Goal: Transaction & Acquisition: Purchase product/service

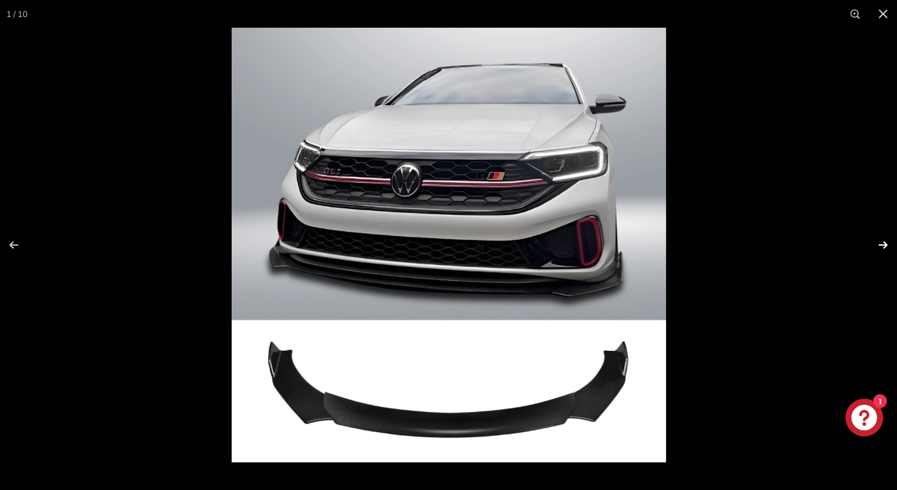
click at [882, 246] on button at bounding box center [875, 244] width 44 height 63
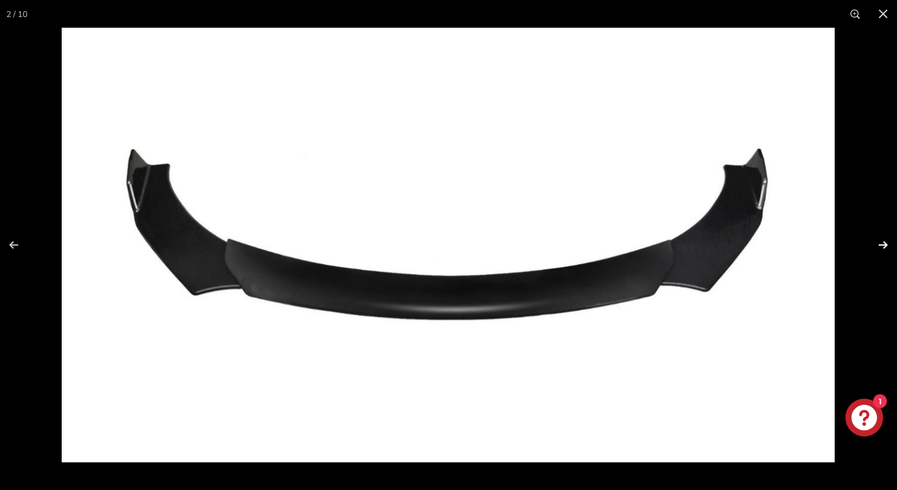
click at [882, 246] on button at bounding box center [875, 244] width 44 height 63
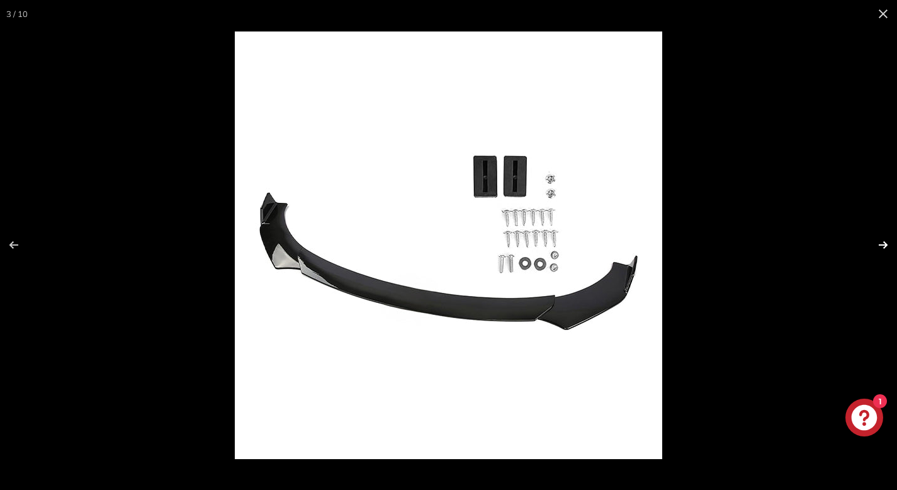
click at [882, 246] on button at bounding box center [875, 244] width 44 height 63
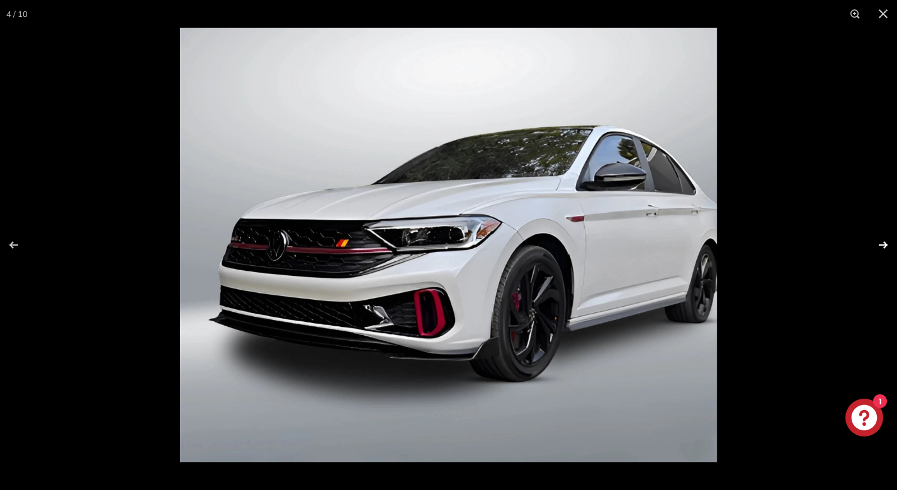
click at [882, 246] on button at bounding box center [875, 244] width 44 height 63
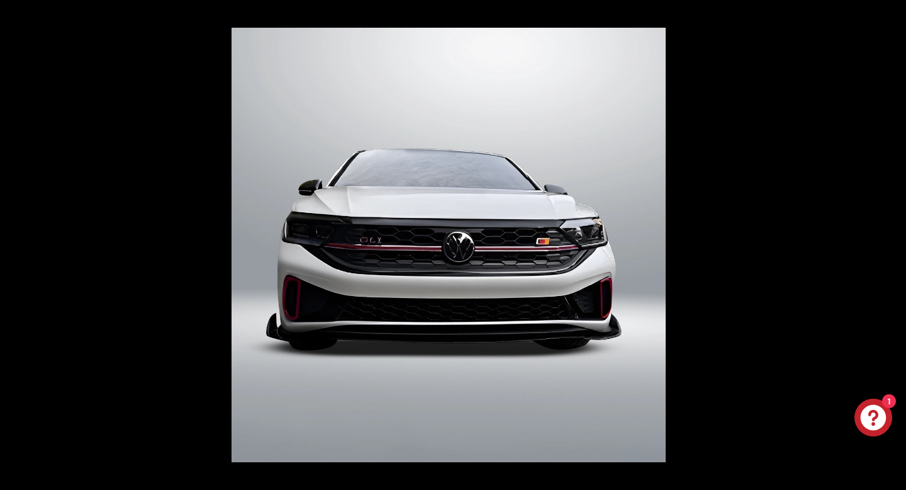
click at [882, 246] on button at bounding box center [884, 244] width 44 height 63
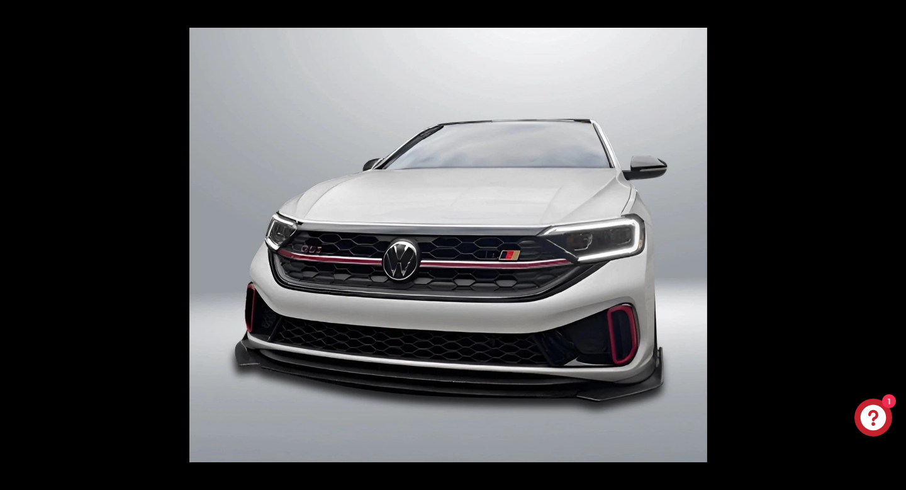
scroll to position [0, 215]
click at [882, 246] on button at bounding box center [884, 244] width 44 height 63
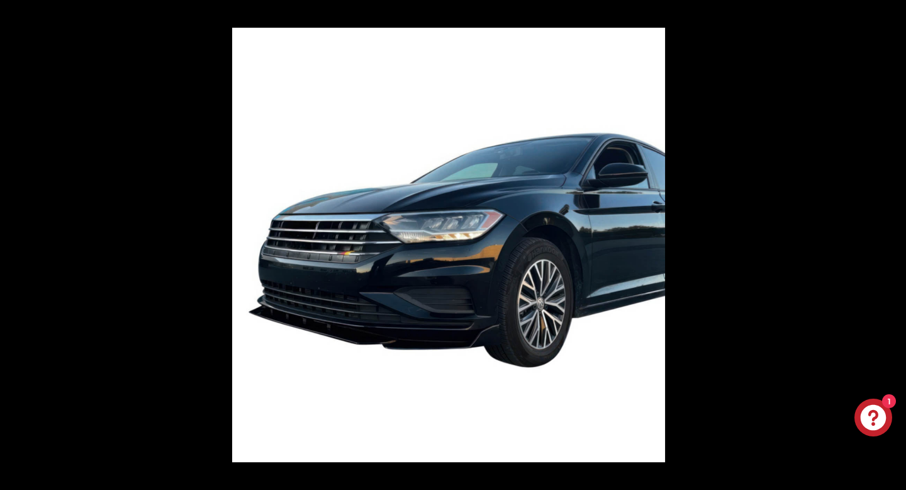
click at [882, 246] on button at bounding box center [884, 244] width 44 height 63
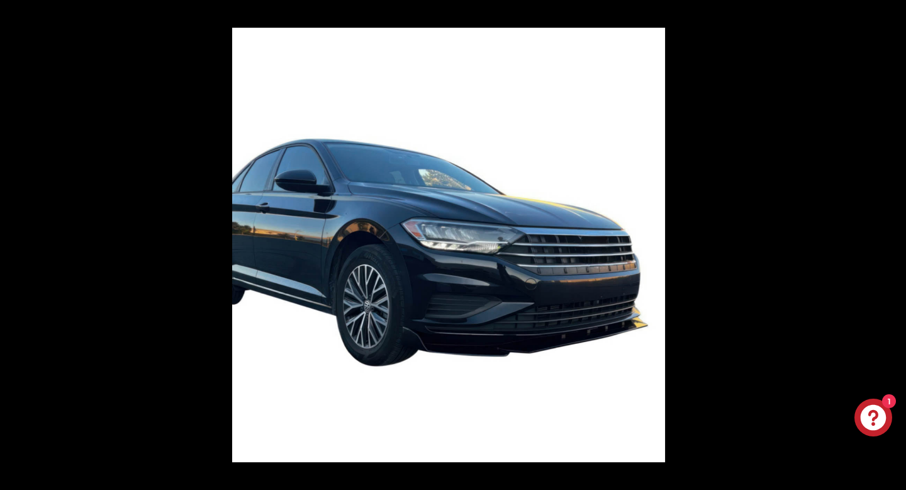
click at [882, 246] on button at bounding box center [884, 244] width 44 height 63
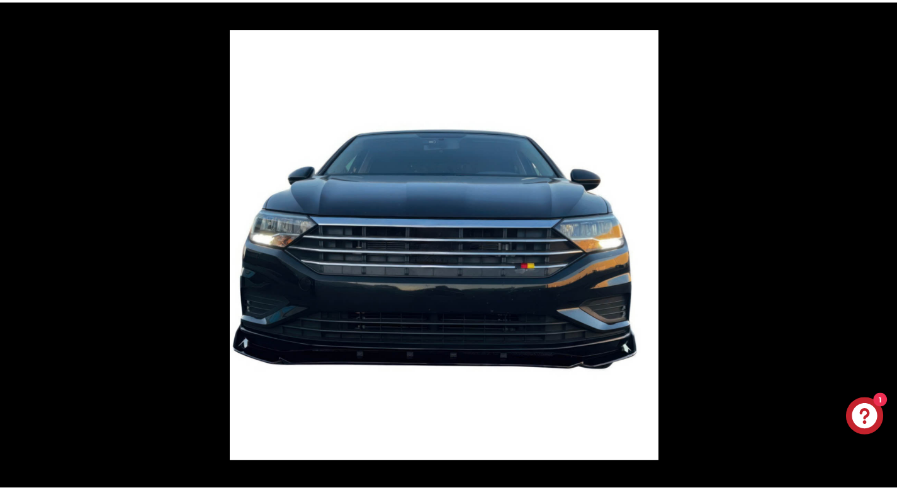
scroll to position [0, 315]
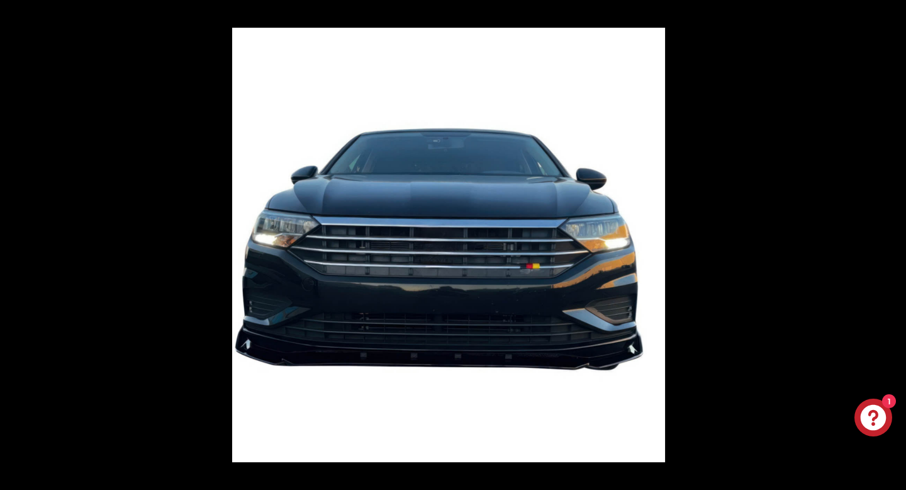
click at [882, 246] on button at bounding box center [884, 244] width 44 height 63
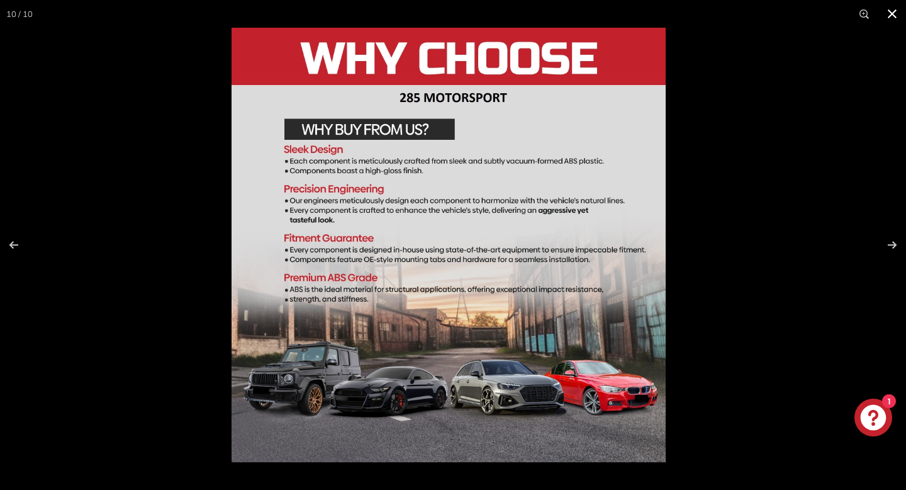
click at [893, 11] on button at bounding box center [892, 14] width 28 height 28
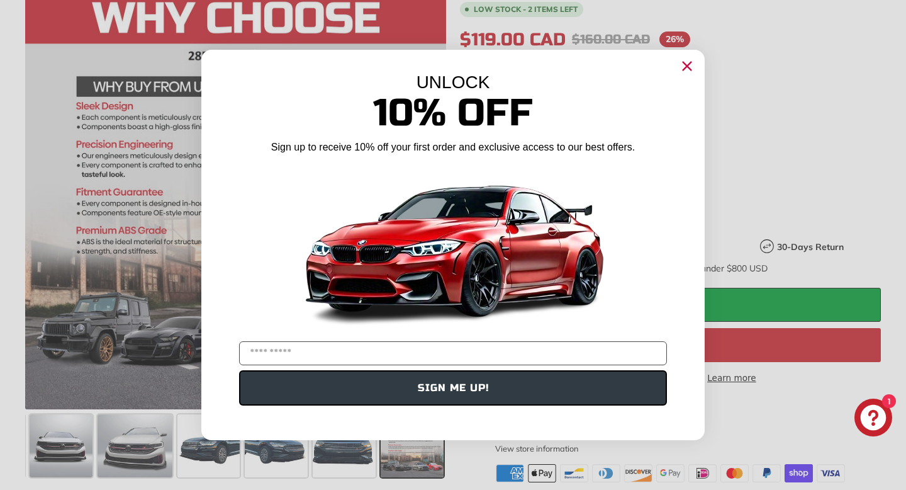
click at [686, 67] on icon "Close dialog" at bounding box center [687, 66] width 8 height 8
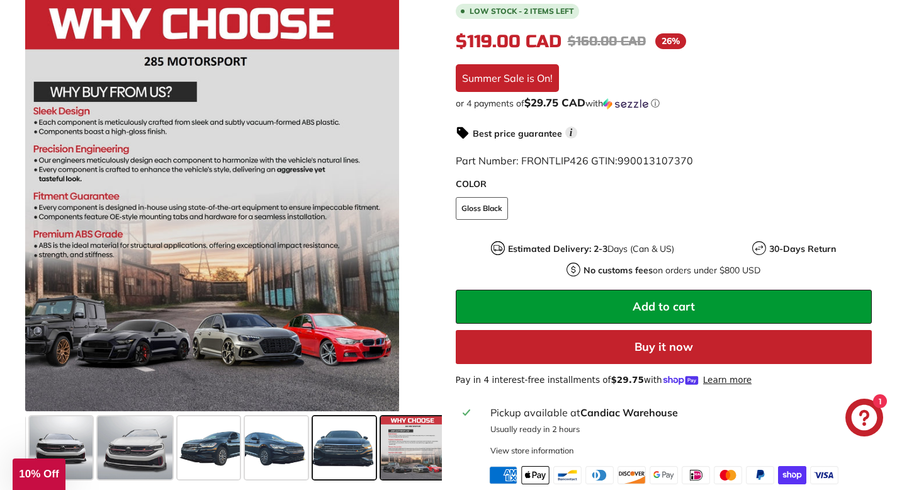
scroll to position [0, 0]
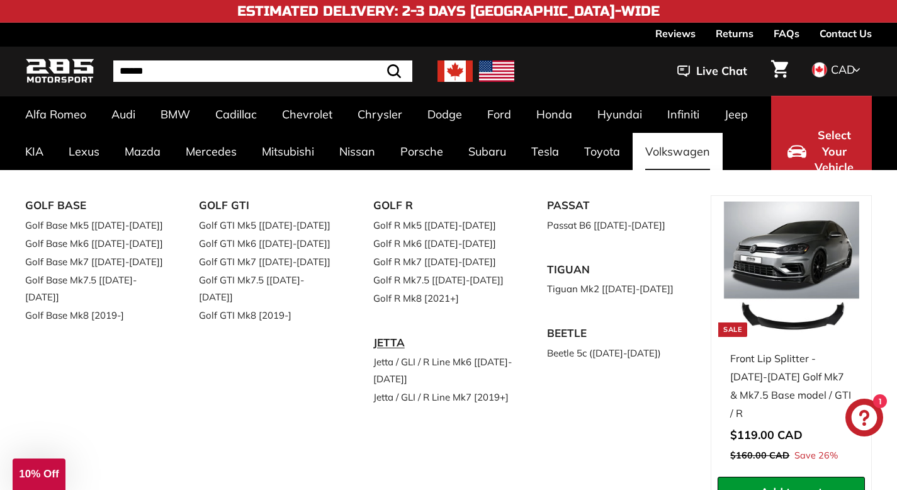
click at [396, 343] on link "JETTA" at bounding box center [442, 342] width 138 height 21
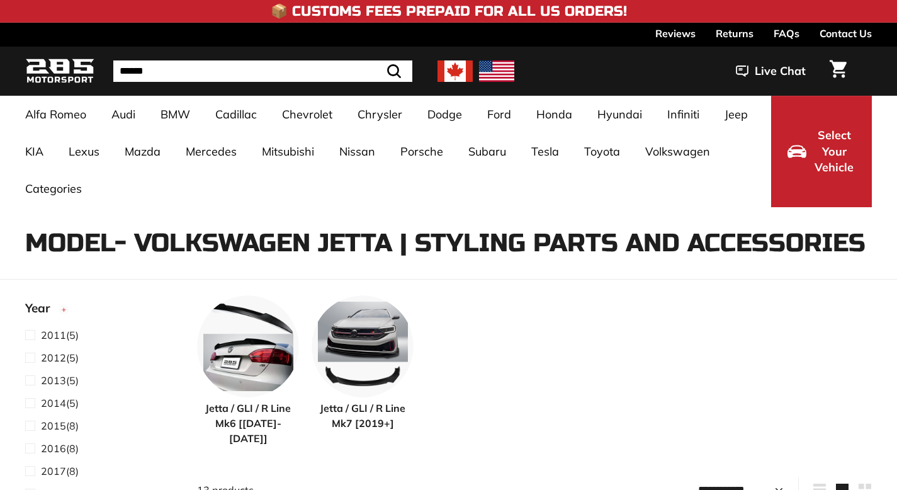
select select "**********"
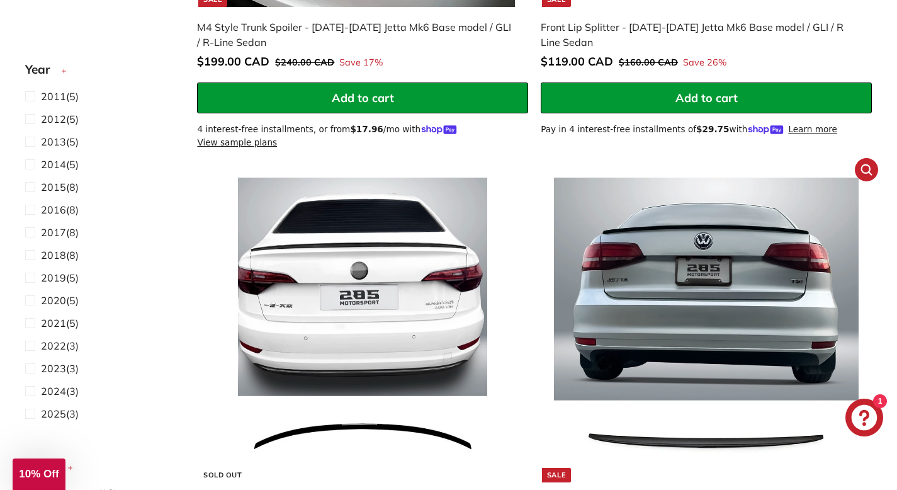
scroll to position [1290, 0]
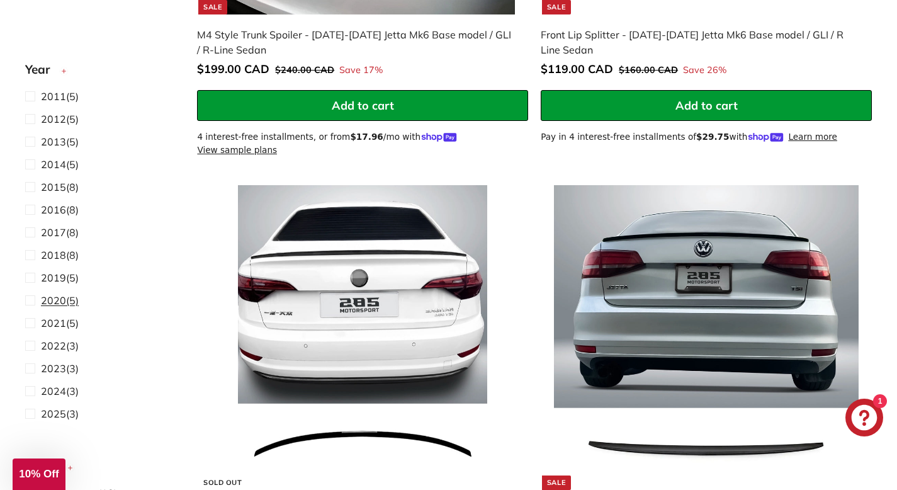
click at [31, 301] on span at bounding box center [33, 300] width 16 height 15
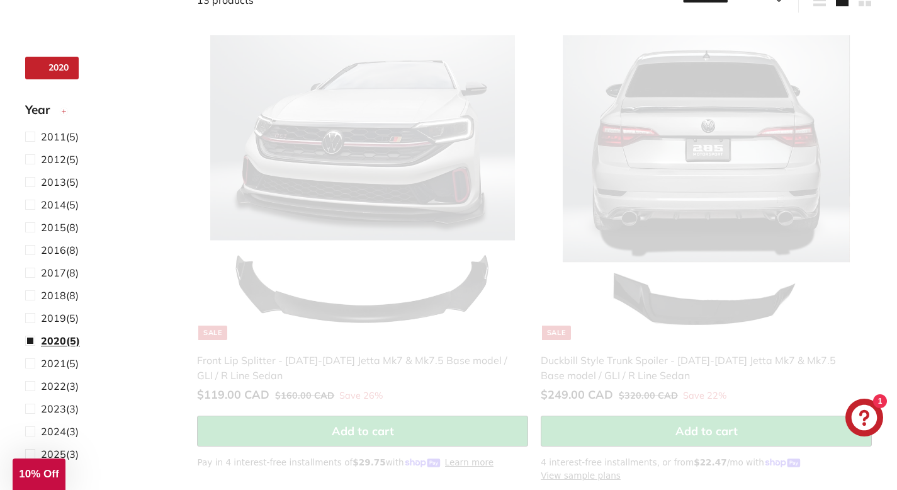
select select "**********"
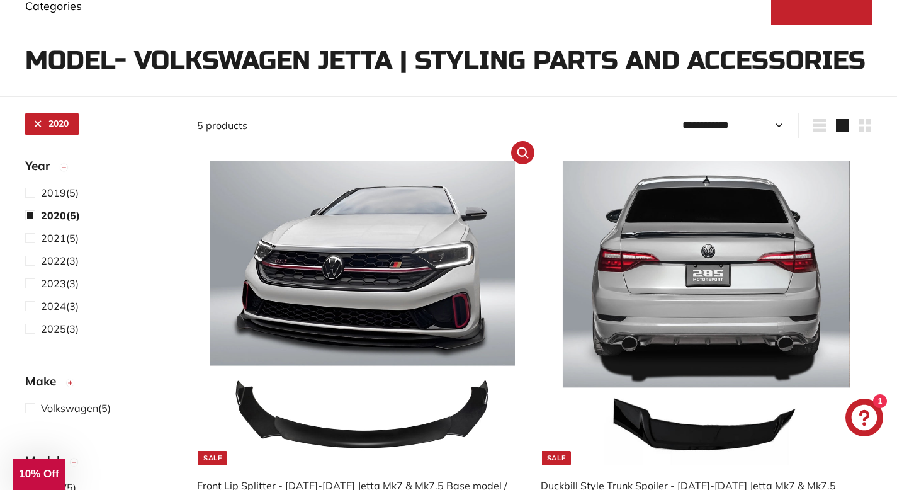
scroll to position [184, 0]
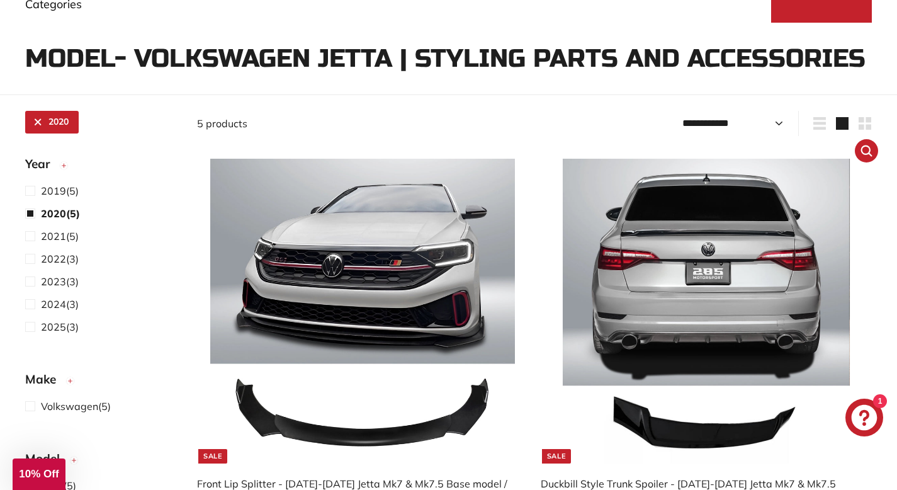
click at [723, 281] on img at bounding box center [706, 311] width 305 height 305
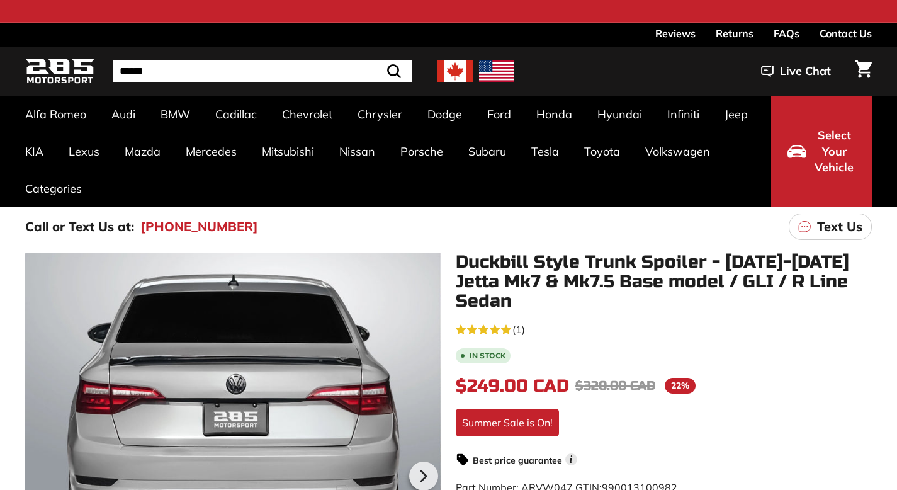
click at [419, 461] on icon at bounding box center [423, 475] width 29 height 29
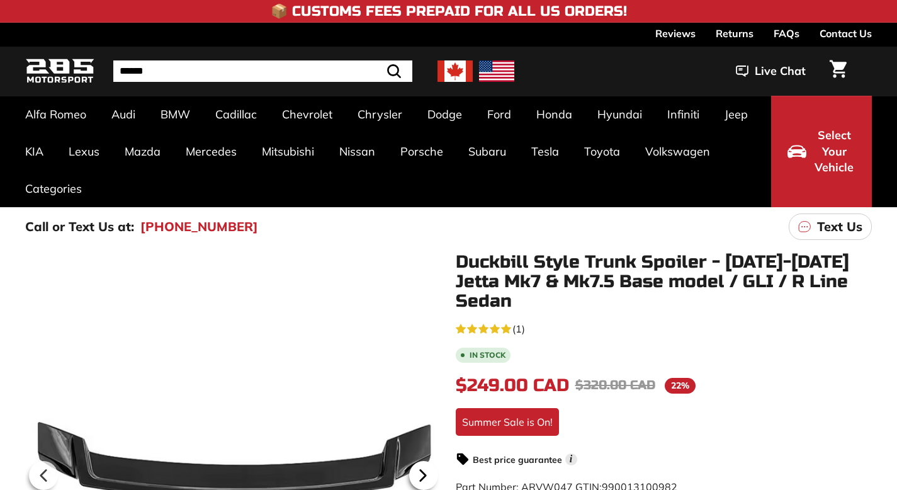
click at [425, 461] on icon at bounding box center [422, 475] width 29 height 29
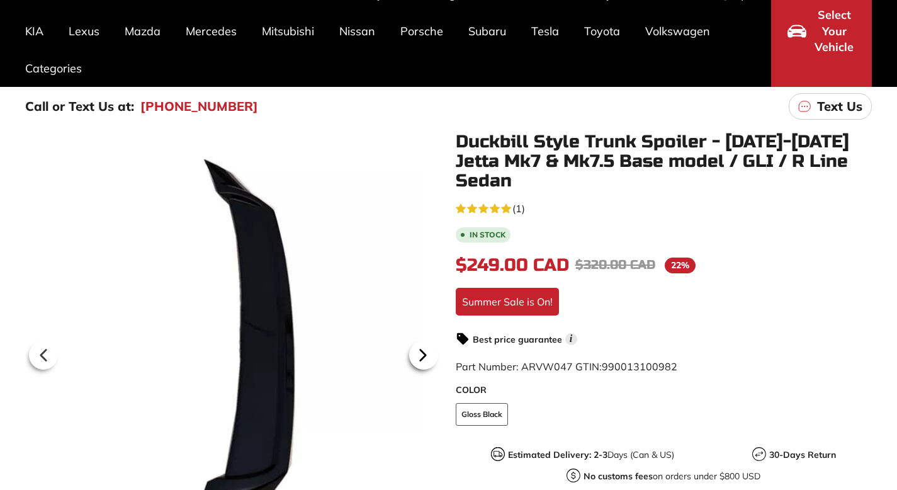
click at [425, 356] on icon at bounding box center [422, 354] width 29 height 29
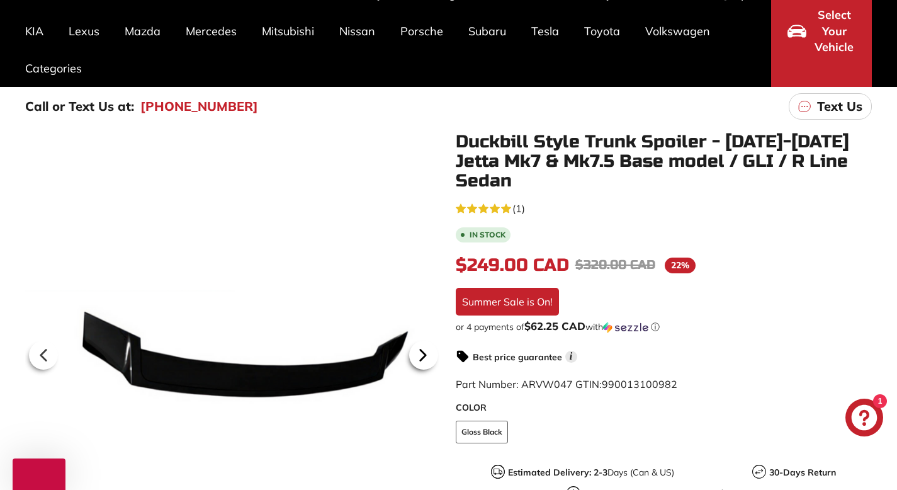
click at [425, 356] on icon at bounding box center [422, 354] width 29 height 29
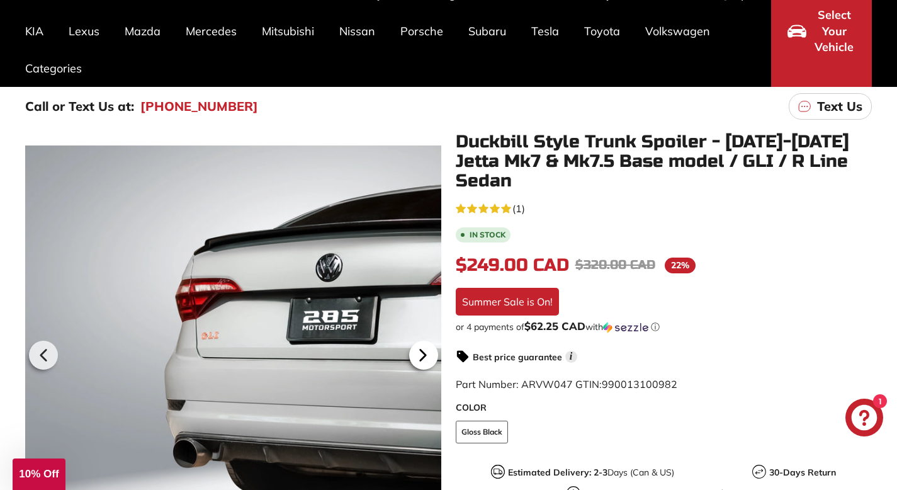
scroll to position [0, 0]
click at [425, 356] on icon at bounding box center [422, 354] width 29 height 29
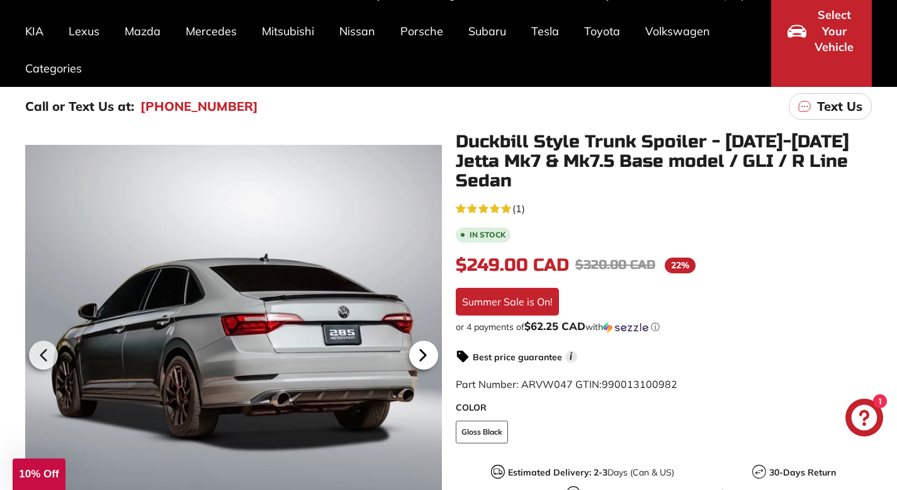
scroll to position [0, 145]
click at [425, 356] on icon at bounding box center [422, 354] width 29 height 29
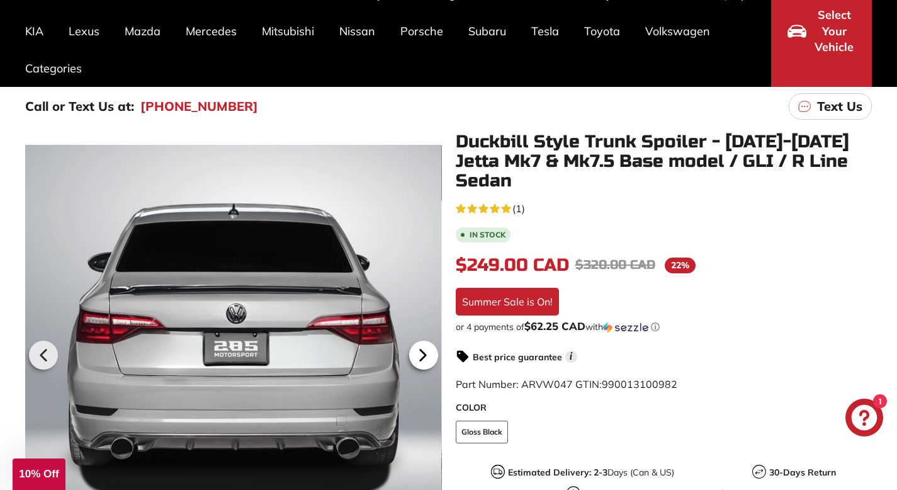
click at [425, 356] on icon at bounding box center [422, 354] width 29 height 29
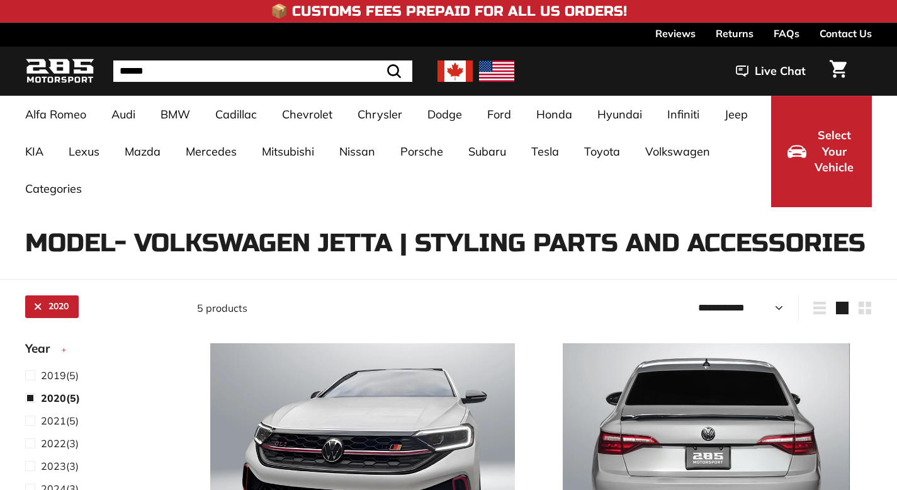
select select "**********"
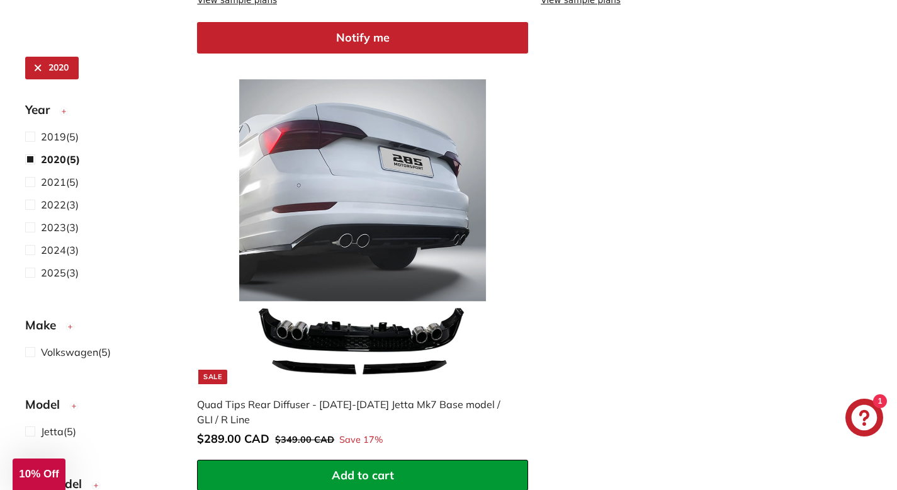
scroll to position [1268, 0]
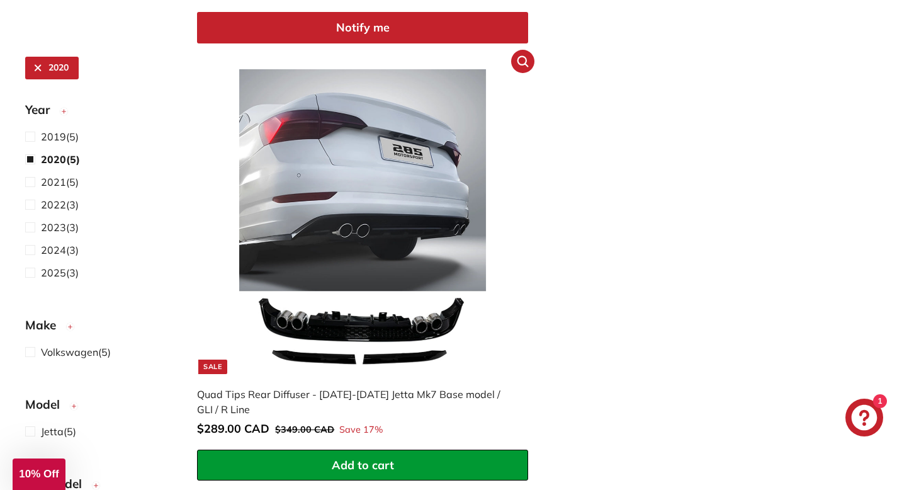
click at [387, 237] on img at bounding box center [362, 221] width 305 height 305
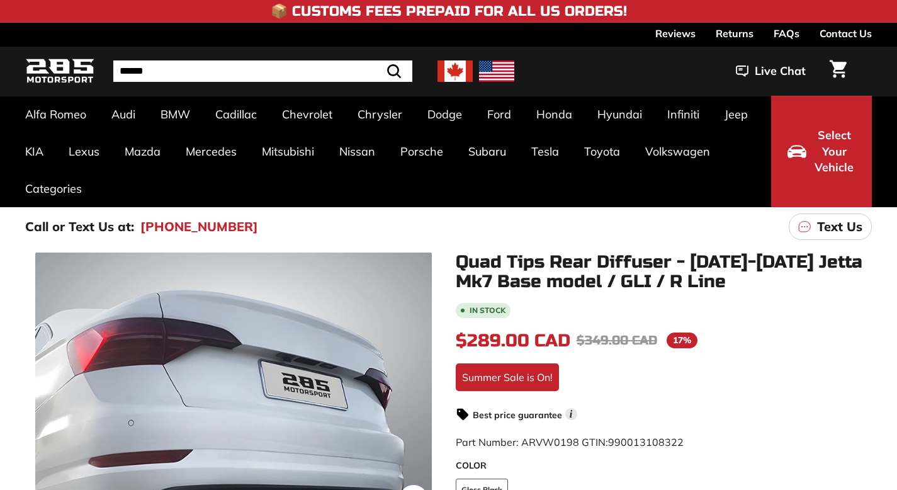
click at [408, 485] on icon at bounding box center [412, 499] width 29 height 29
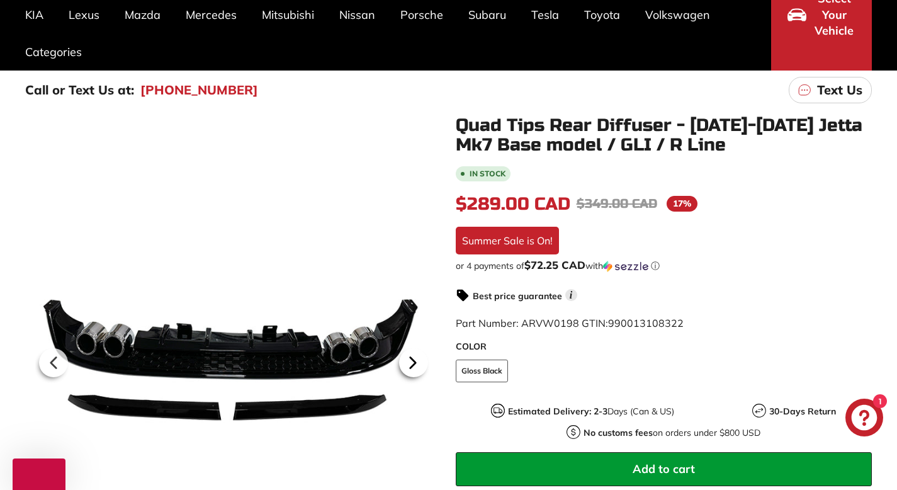
scroll to position [137, 0]
click at [408, 364] on icon at bounding box center [412, 362] width 29 height 29
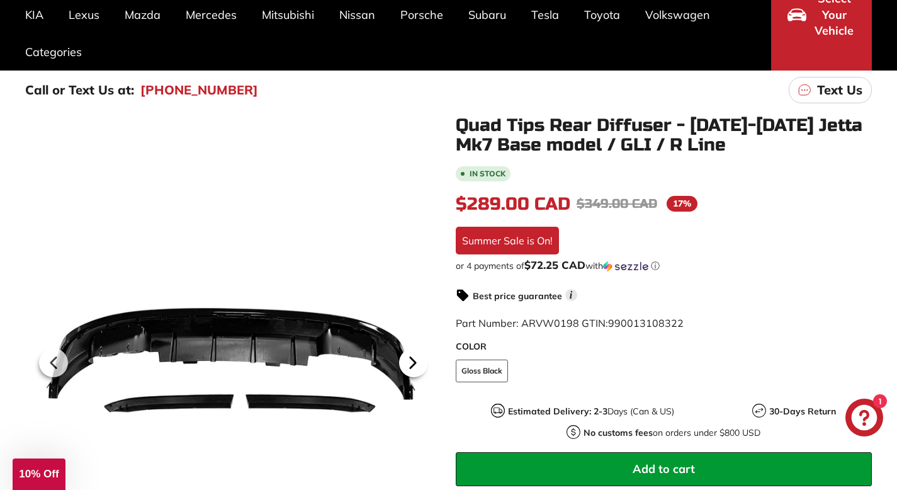
scroll to position [0, 0]
click at [408, 364] on icon at bounding box center [412, 362] width 29 height 29
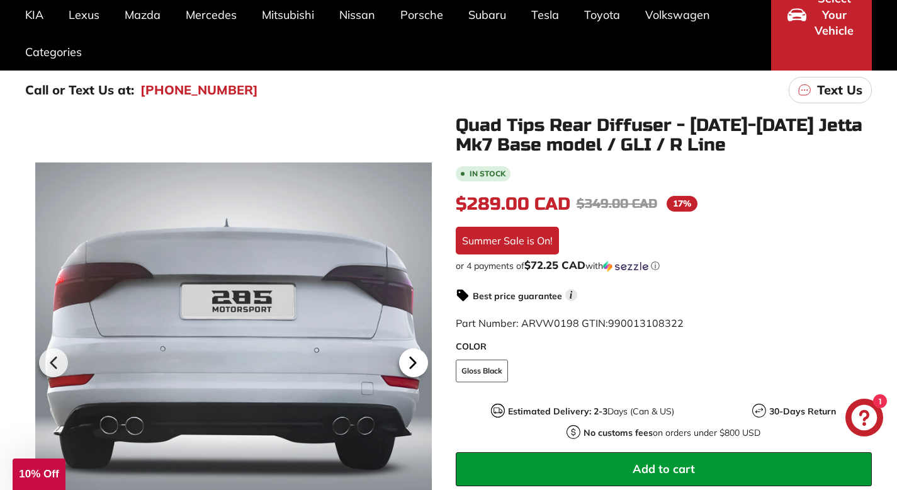
click at [408, 364] on icon at bounding box center [412, 362] width 29 height 29
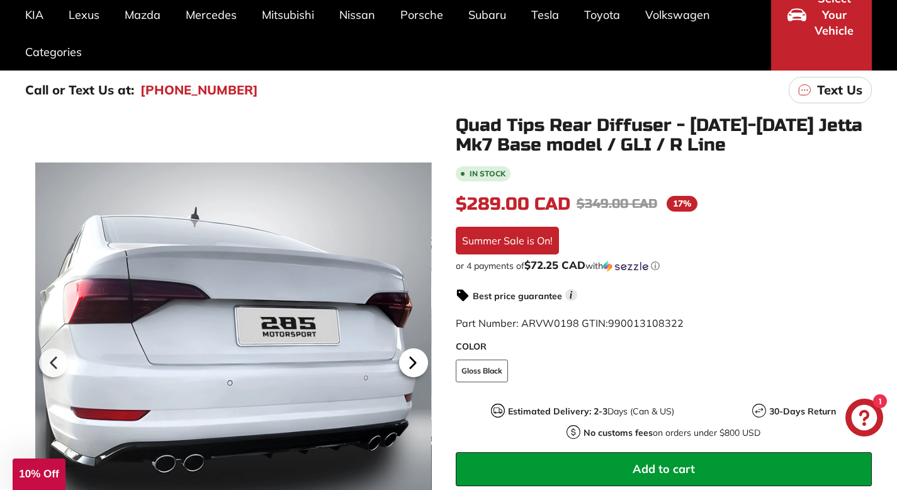
click at [408, 364] on icon at bounding box center [412, 362] width 29 height 29
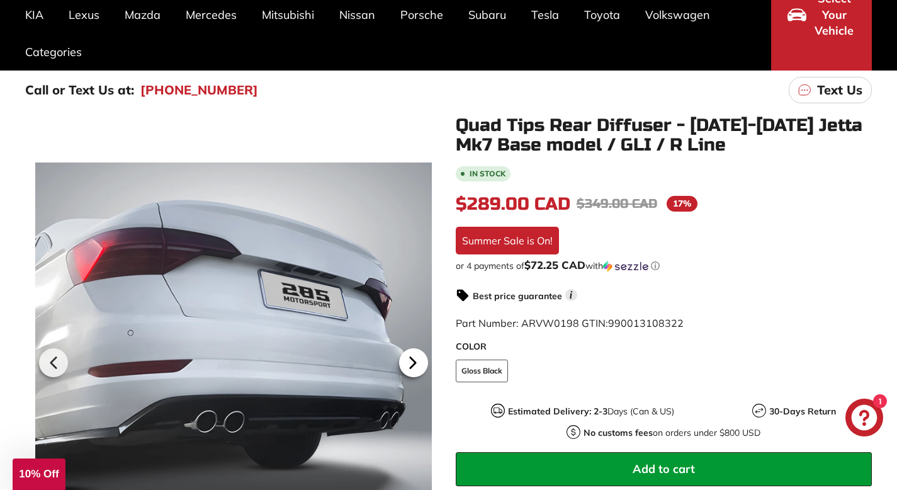
scroll to position [0, 134]
click at [408, 364] on icon at bounding box center [412, 362] width 29 height 29
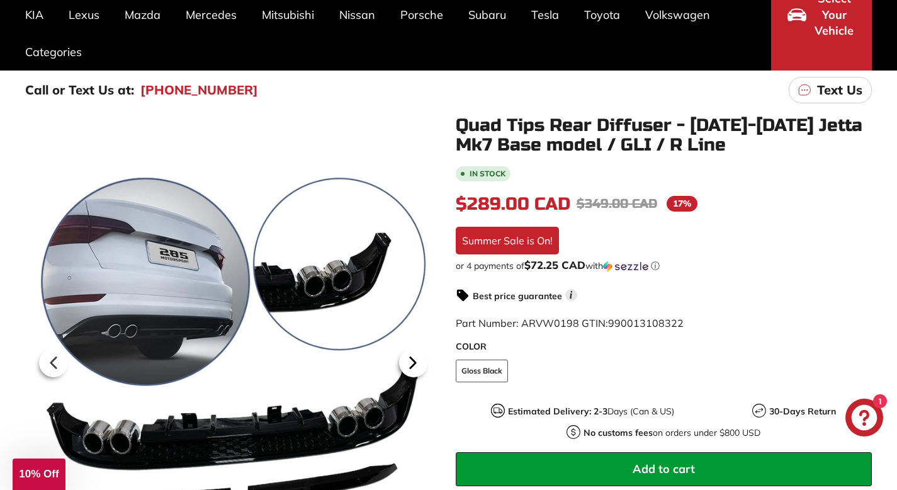
click at [408, 364] on icon at bounding box center [412, 362] width 29 height 29
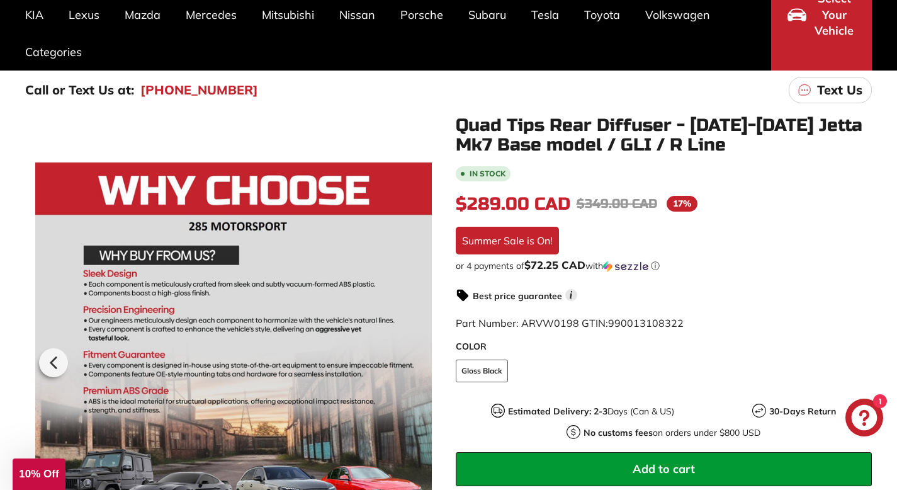
click at [408, 364] on div at bounding box center [233, 361] width 396 height 490
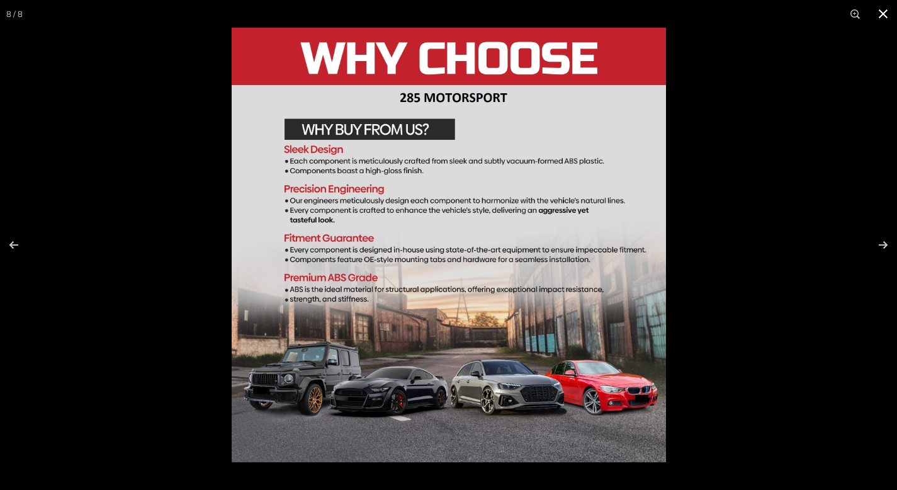
click at [880, 14] on button at bounding box center [883, 14] width 28 height 28
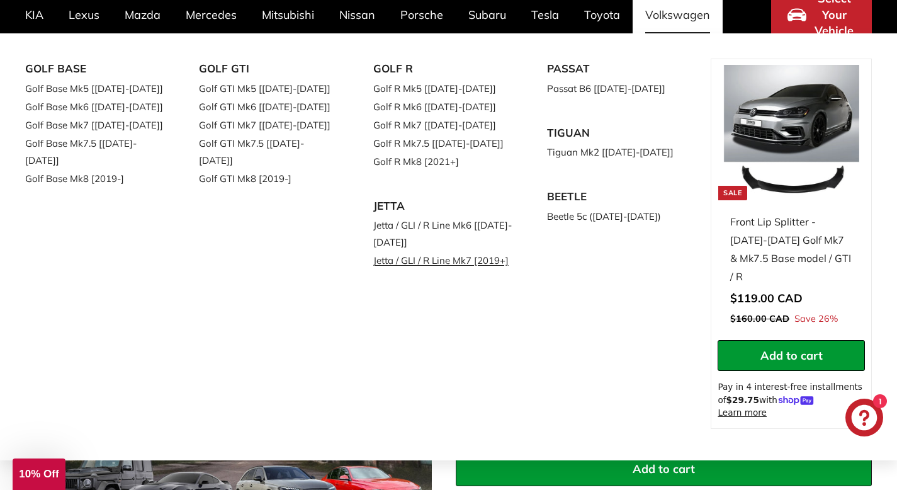
click at [436, 264] on link "Jetta / GLI / R Line Mk7 [2019+]" at bounding box center [442, 260] width 138 height 18
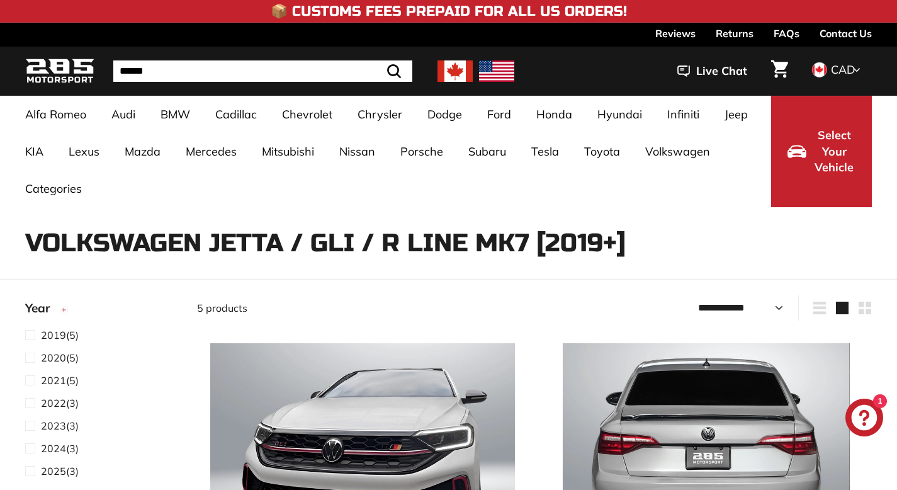
select select "**********"
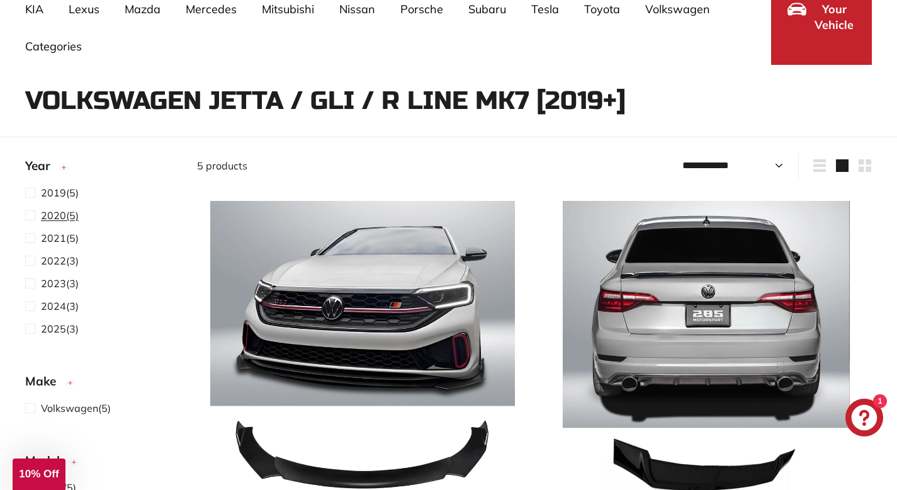
click at [33, 215] on span at bounding box center [33, 215] width 16 height 15
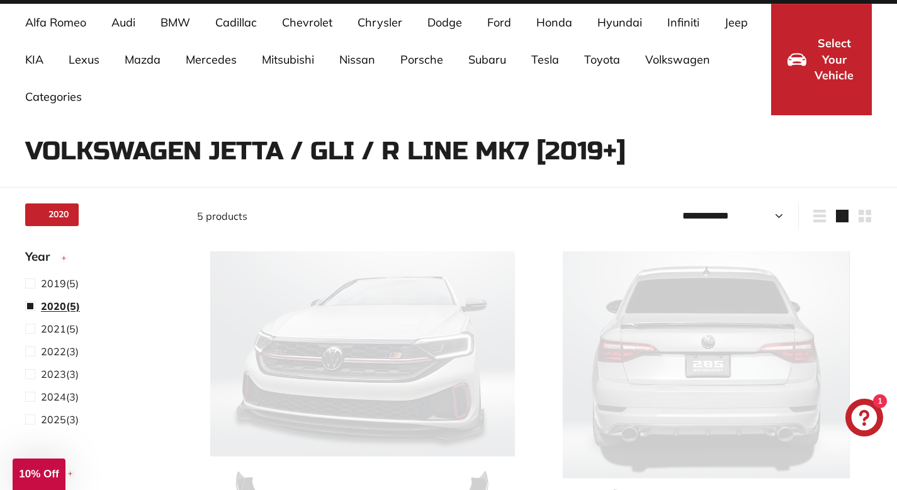
scroll to position [82, 0]
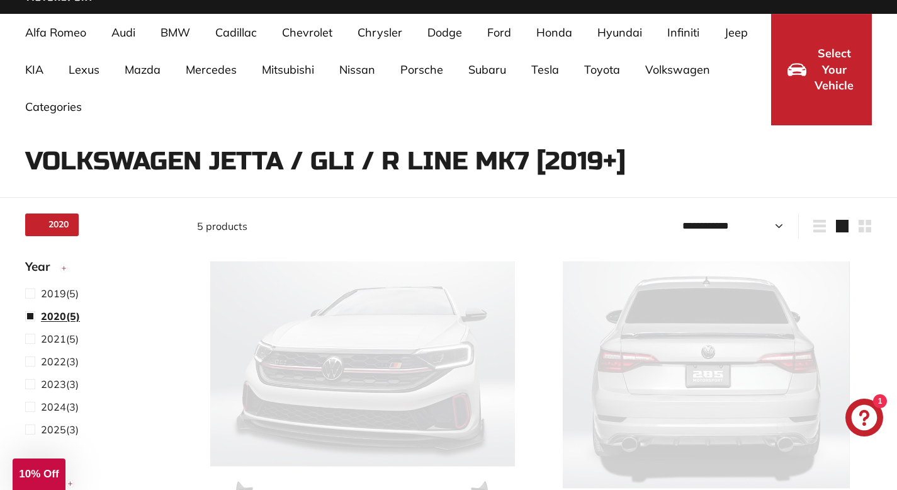
select select "**********"
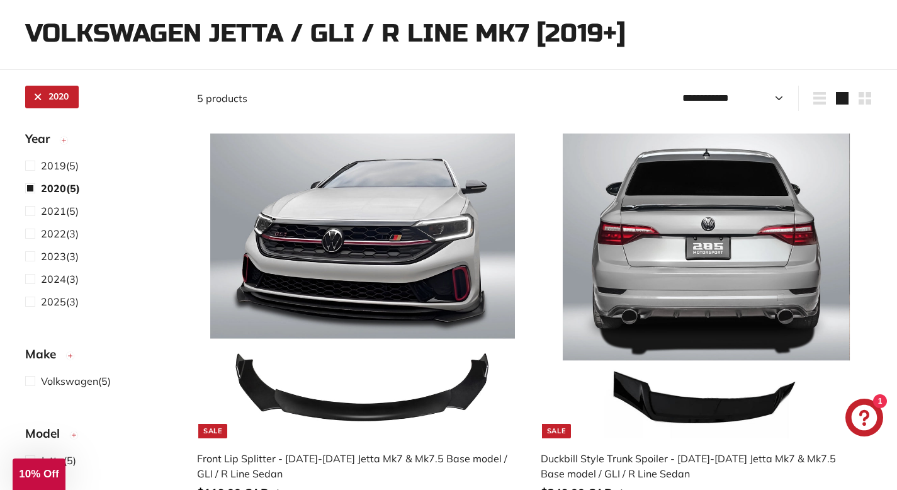
scroll to position [0, 0]
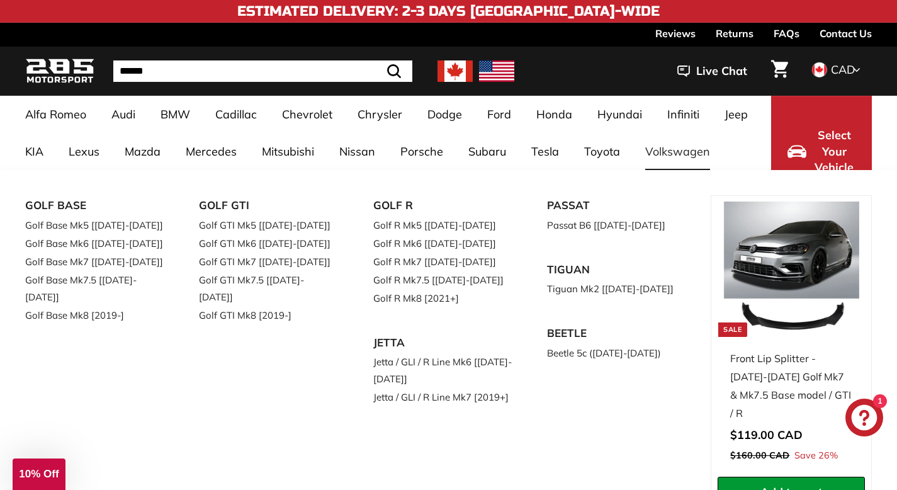
click at [659, 157] on link "Volkswagen" at bounding box center [677, 151] width 90 height 37
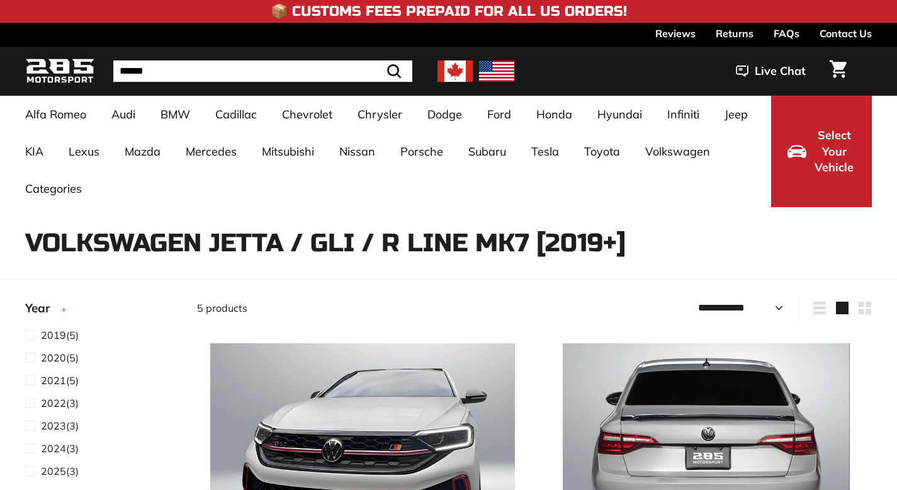
select select "**********"
